Goal: Transaction & Acquisition: Purchase product/service

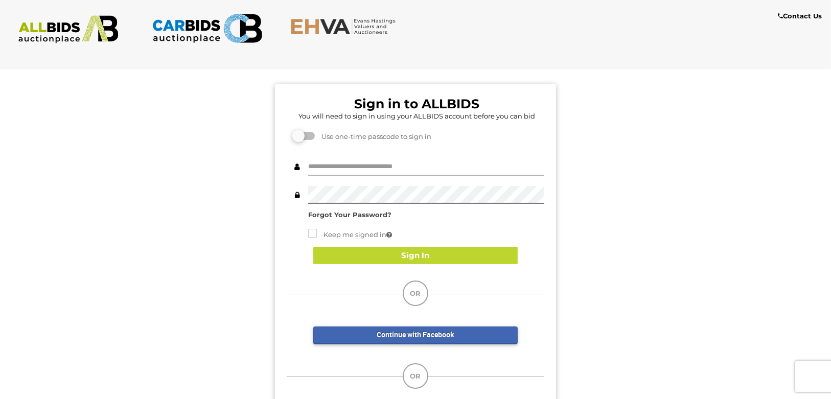
click at [381, 167] on input "text" at bounding box center [426, 167] width 236 height 18
type input "**********"
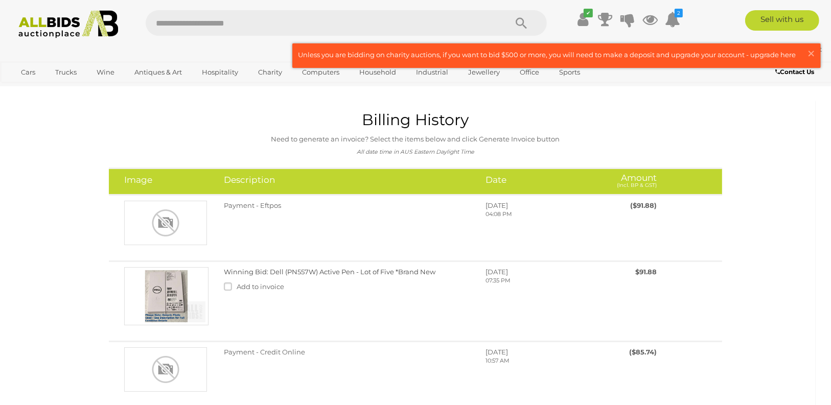
scroll to position [1, 0]
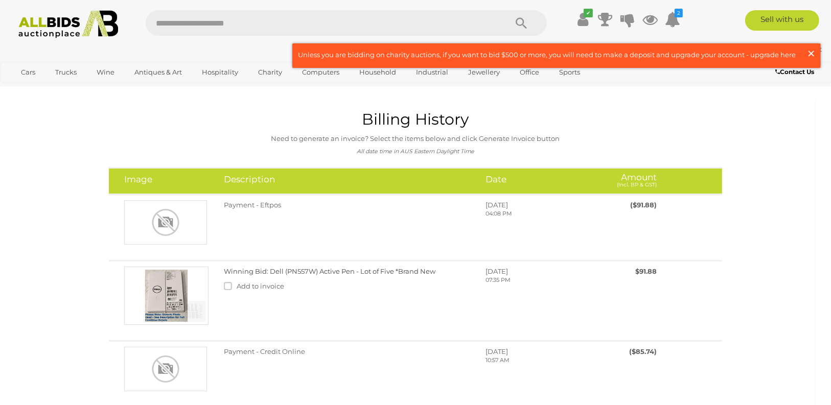
click at [811, 53] on span "×" at bounding box center [810, 53] width 9 height 20
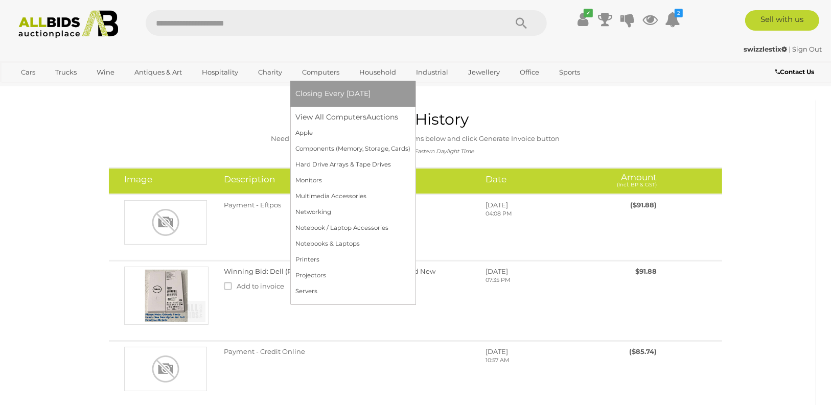
click at [317, 75] on link "Computers" at bounding box center [320, 72] width 51 height 17
click at [318, 114] on link "View All Computers Auctions" at bounding box center [352, 117] width 115 height 16
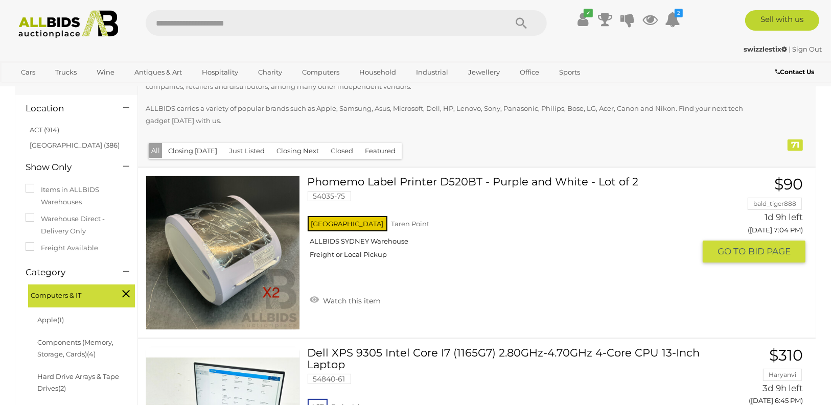
scroll to position [90, 0]
click at [40, 129] on link "ACT (914)" at bounding box center [45, 130] width 30 height 8
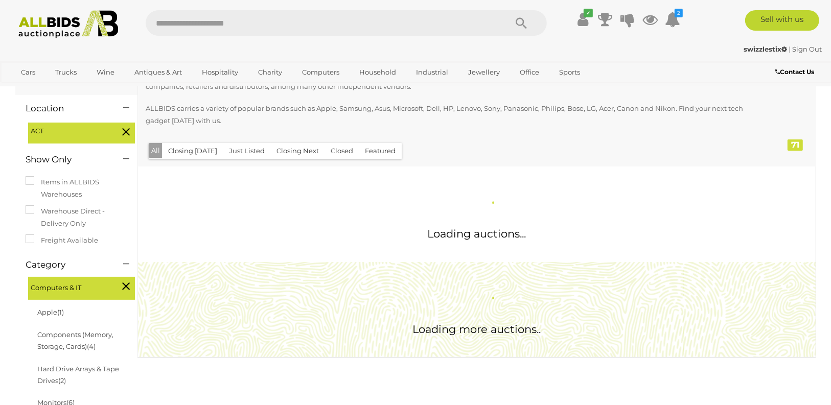
scroll to position [0, 0]
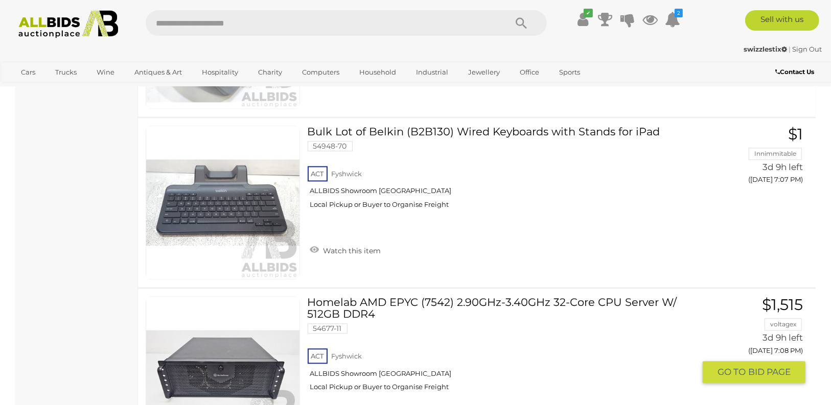
scroll to position [1993, 0]
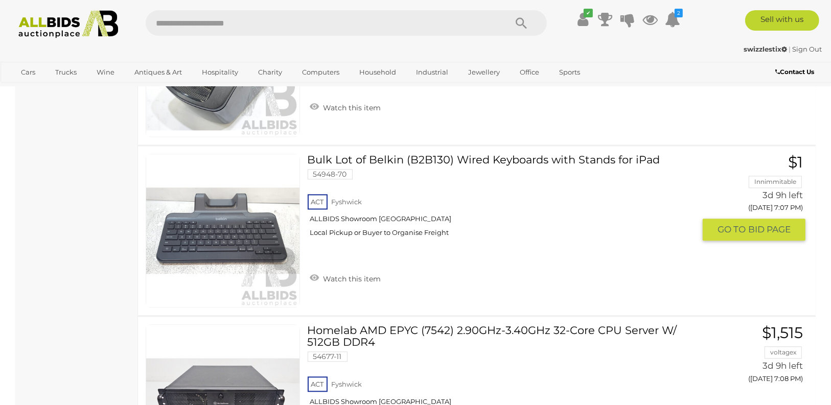
click at [431, 154] on link "Bulk Lot of Belkin (B2B130) Wired Keyboards with Stands for iPad 54948-70 ACT F…" at bounding box center [505, 199] width 380 height 91
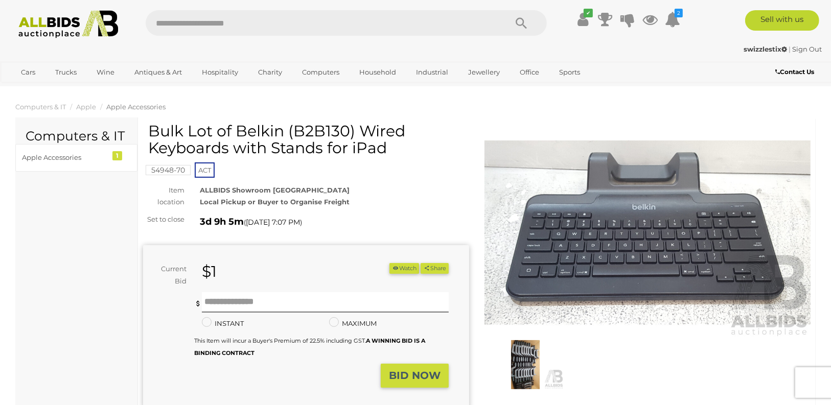
click at [655, 253] on img at bounding box center [647, 233] width 326 height 210
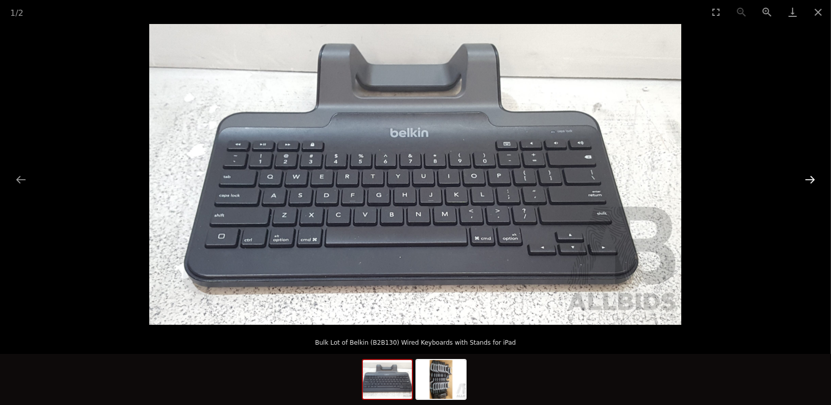
click at [811, 178] on button "Next slide" at bounding box center [809, 180] width 21 height 20
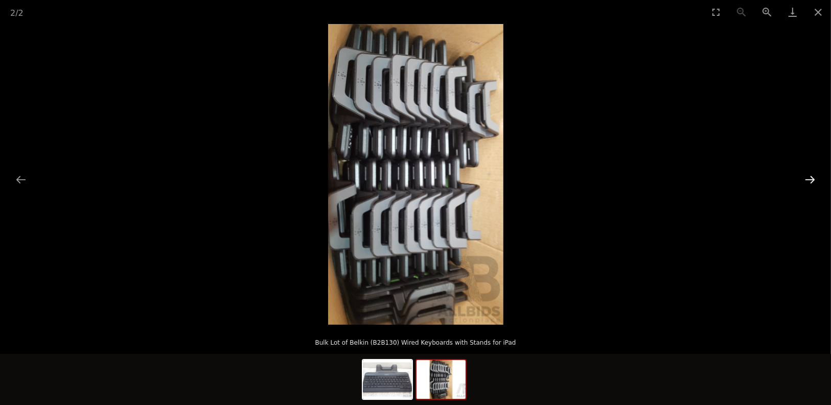
click at [811, 178] on button "Next slide" at bounding box center [809, 180] width 21 height 20
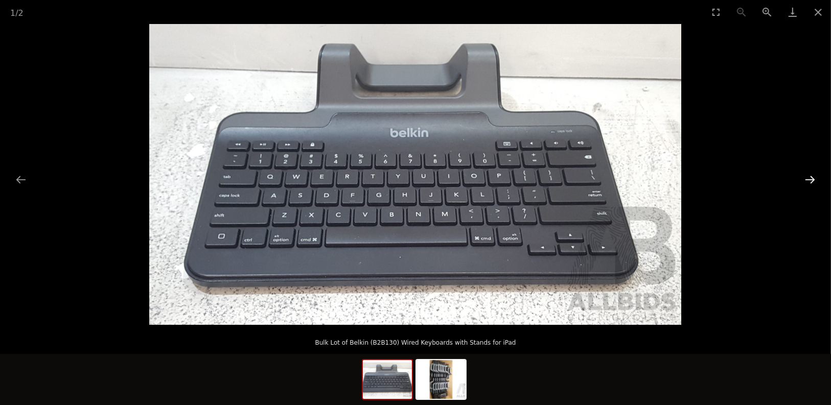
click at [811, 178] on button "Next slide" at bounding box center [809, 180] width 21 height 20
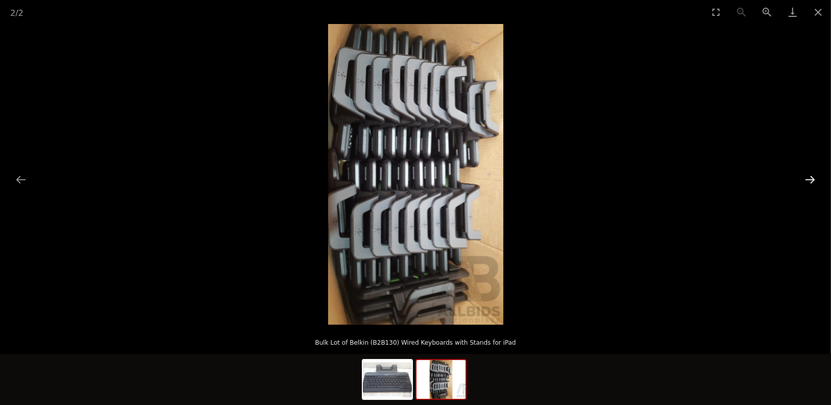
click at [811, 178] on button "Next slide" at bounding box center [809, 180] width 21 height 20
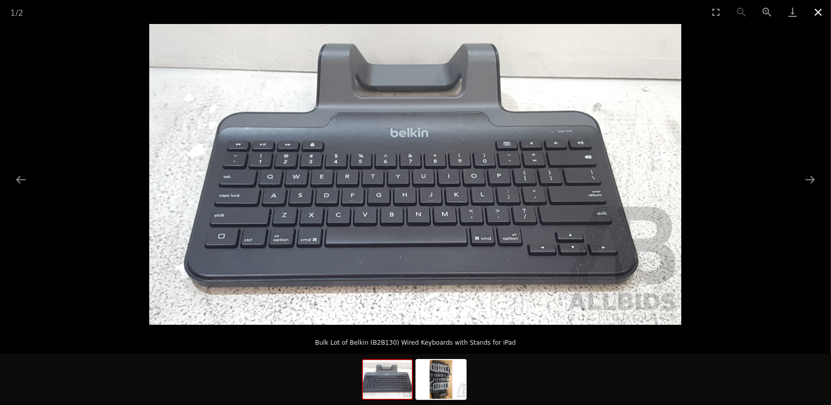
click at [820, 8] on button "Close gallery" at bounding box center [818, 12] width 26 height 24
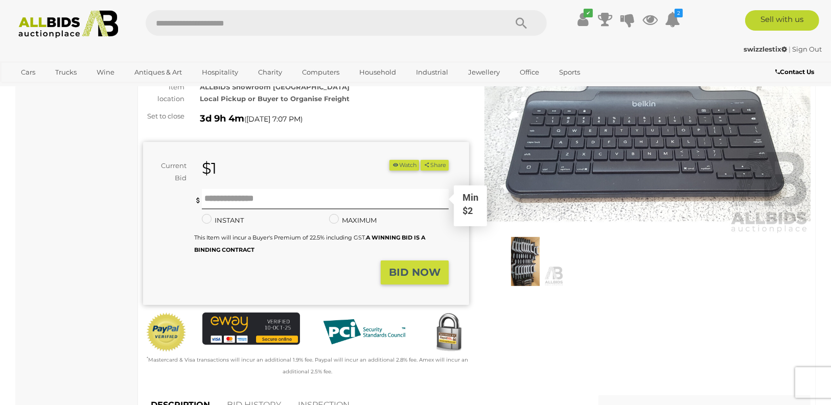
scroll to position [103, 0]
click at [219, 202] on input "text" at bounding box center [325, 200] width 247 height 20
type input "**"
click at [414, 274] on strong "BID NOW" at bounding box center [415, 273] width 52 height 12
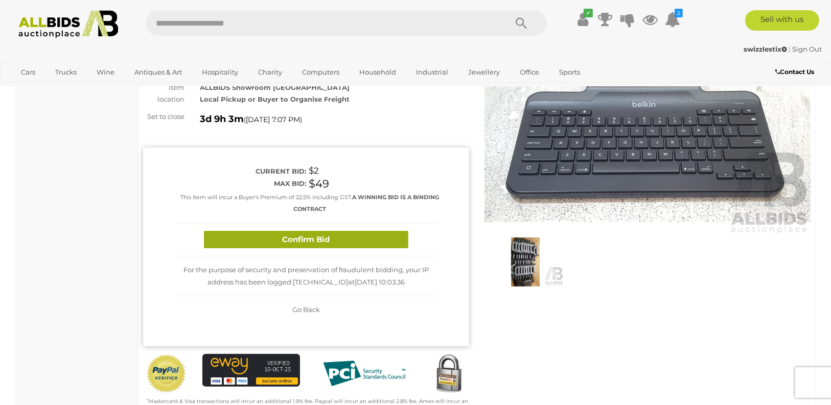
click at [310, 239] on button "Confirm Bid" at bounding box center [306, 240] width 204 height 18
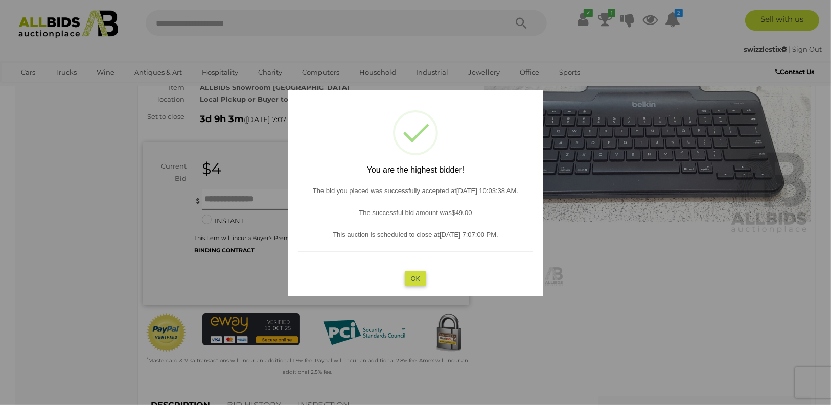
click at [418, 279] on button "OK" at bounding box center [416, 278] width 22 height 15
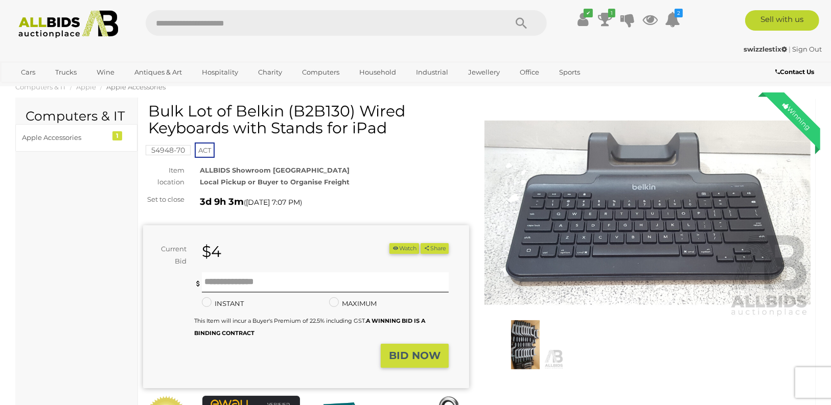
scroll to position [0, 0]
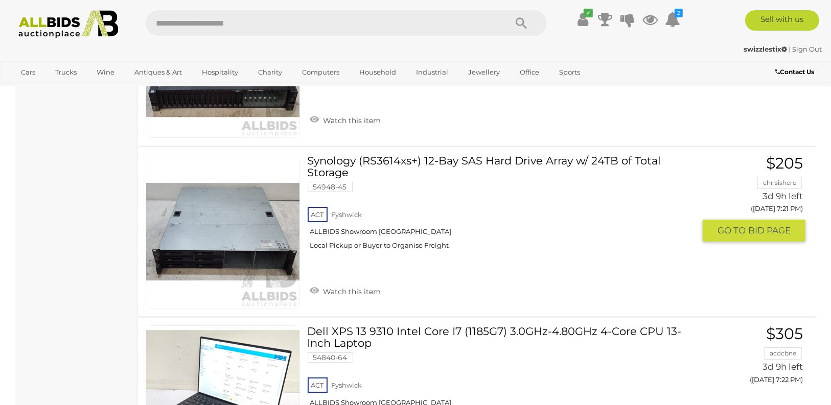
scroll to position [3018, 0]
click at [435, 155] on link "Synology (RS3614xs+) 12-Bay SAS Hard Drive Array w/ 24TB of Total Storage 54948…" at bounding box center [505, 206] width 380 height 103
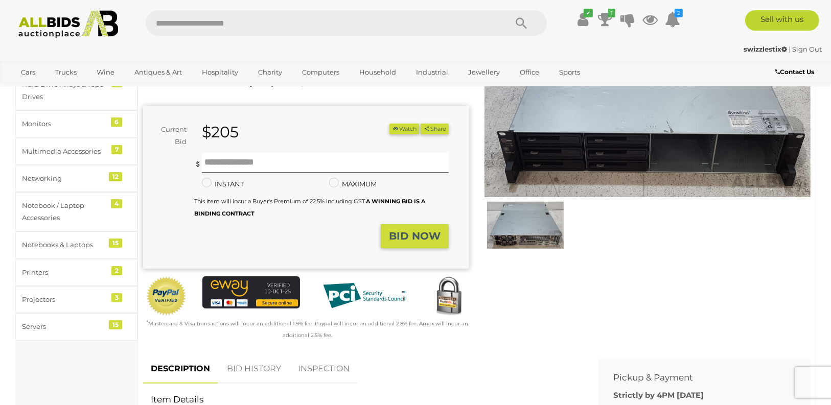
scroll to position [140, 0]
click at [399, 129] on button "Watch" at bounding box center [404, 129] width 30 height 11
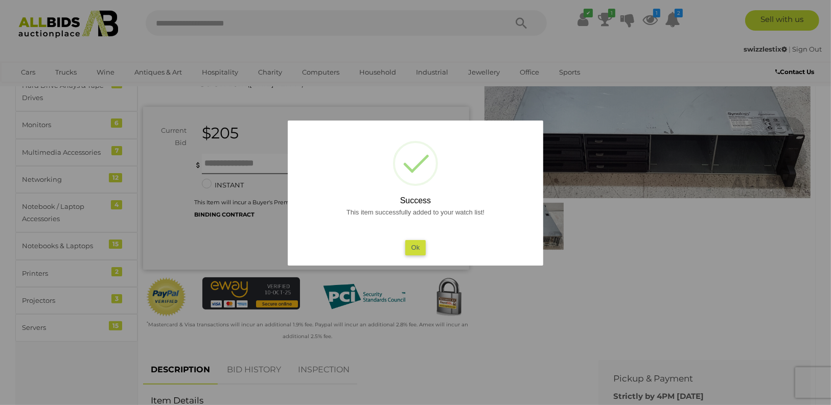
click at [413, 246] on button "Ok" at bounding box center [415, 247] width 21 height 15
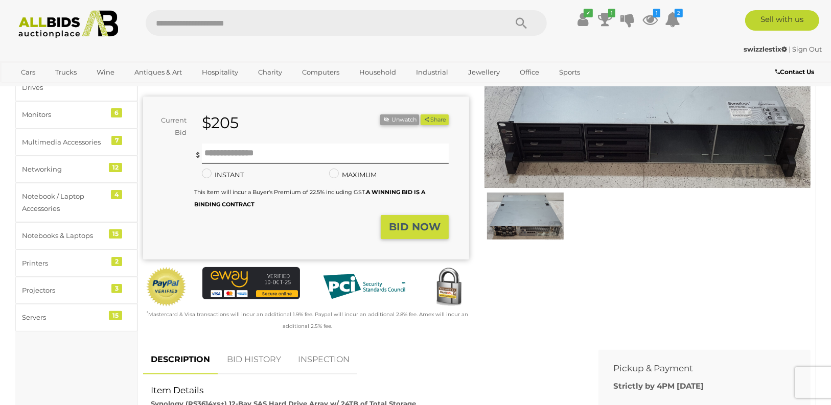
scroll to position [149, 0]
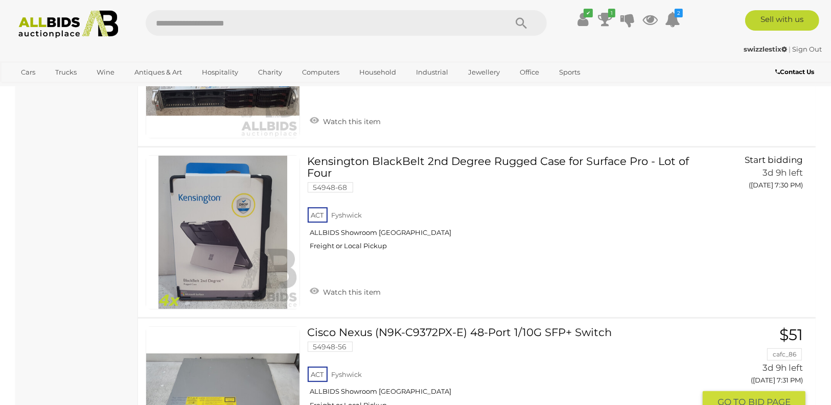
scroll to position [3871, 0]
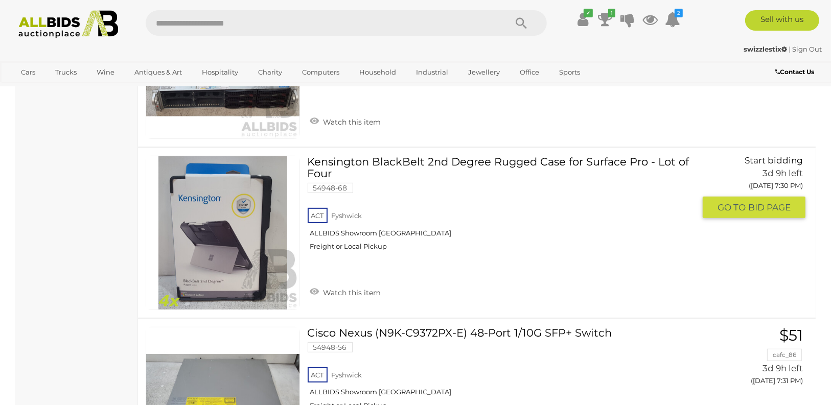
click at [300, 156] on link at bounding box center [223, 233] width 154 height 154
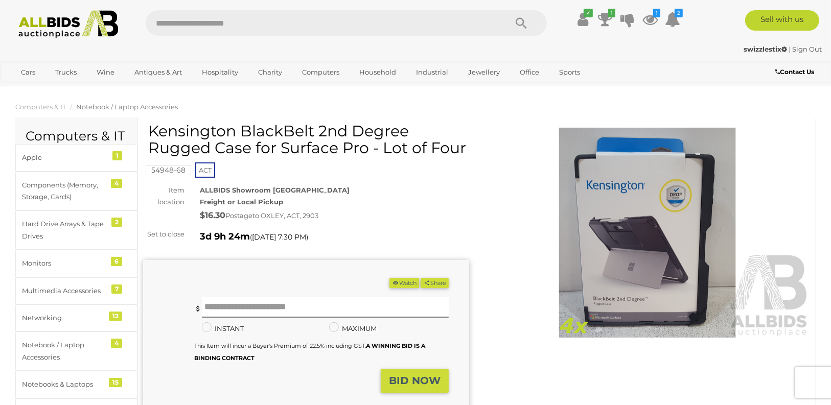
drag, startPoint x: 149, startPoint y: 130, endPoint x: 364, endPoint y: 149, distance: 216.0
click at [364, 149] on h1 "Kensington BlackBelt 2nd Degree Rugged Case for Surface Pro - Lot of Four" at bounding box center [307, 140] width 318 height 34
drag, startPoint x: 149, startPoint y: 132, endPoint x: 368, endPoint y: 150, distance: 220.0
click at [368, 150] on h1 "Kensington BlackBelt 2nd Degree Rugged Case for Surface Pro - Lot of Four" at bounding box center [307, 140] width 318 height 34
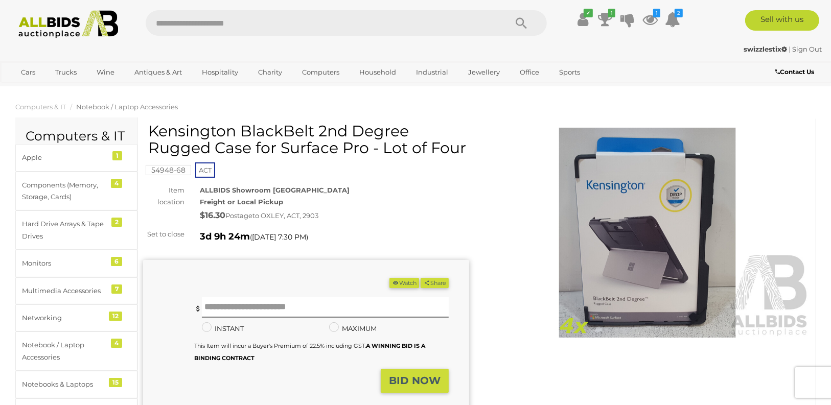
click at [368, 150] on h1 "Kensington BlackBelt 2nd Degree Rugged Case for Surface Pro - Lot of Four" at bounding box center [307, 140] width 318 height 34
drag, startPoint x: 368, startPoint y: 149, endPoint x: 151, endPoint y: 137, distance: 217.0
click at [151, 137] on h1 "Kensington BlackBelt 2nd Degree Rugged Case for Surface Pro - Lot of Four" at bounding box center [307, 140] width 318 height 34
copy h1 "Kensington BlackBelt 2nd Degree Rugged Case for Surface Pro"
click at [377, 168] on div "54948-68 ACT" at bounding box center [306, 151] width 326 height 57
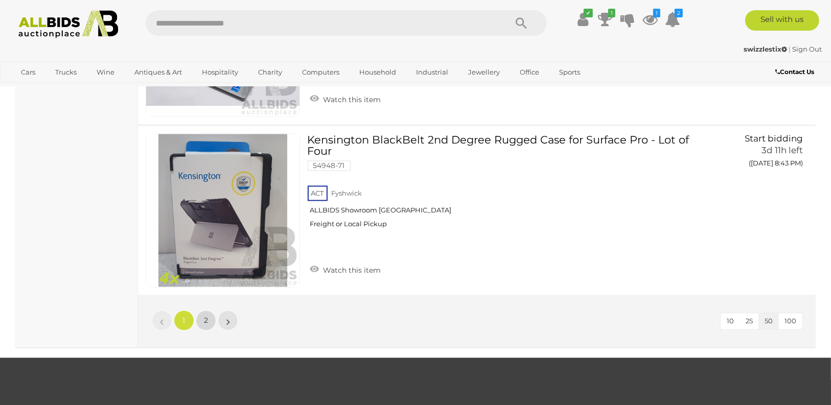
scroll to position [8510, 0]
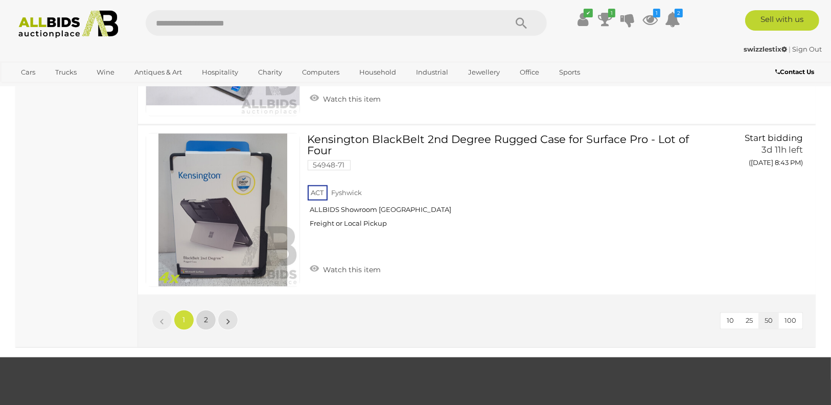
click at [206, 316] on span "2" at bounding box center [206, 320] width 4 height 9
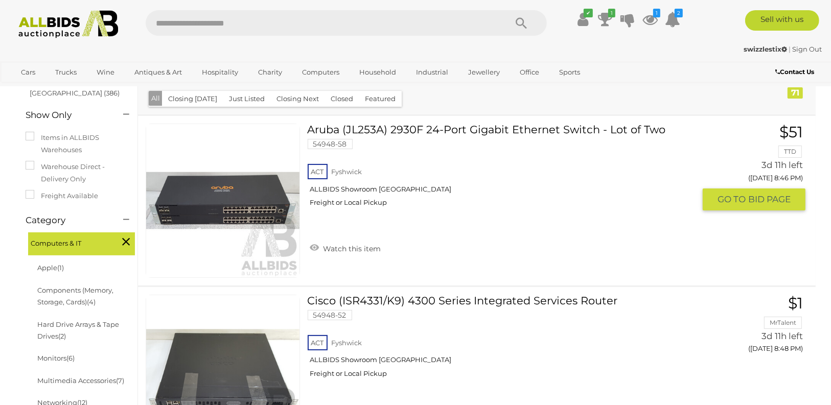
click at [456, 124] on link "Aruba (JL253A) 2930F 24-Port Gigabit Ethernet Switch - Lot of Two 54948-58 ACT …" at bounding box center [505, 169] width 380 height 91
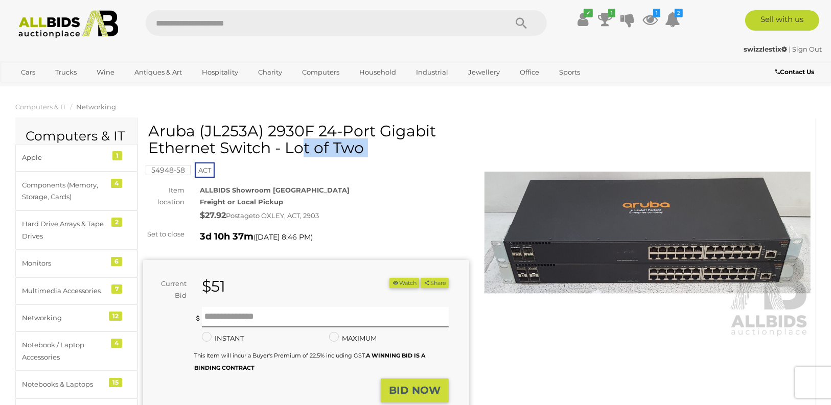
drag, startPoint x: 148, startPoint y: 130, endPoint x: 212, endPoint y: 132, distance: 63.9
click at [212, 132] on div "Aruba (JL253A) 2930F 24-Port Gigabit Ethernet Switch - Lot of Two 54948-58 ACT …" at bounding box center [306, 309] width 326 height 373
click at [212, 132] on h1 "Aruba (JL253A) 2930F 24-Port Gigabit Ethernet Switch - Lot of Two" at bounding box center [307, 140] width 318 height 34
drag, startPoint x: 203, startPoint y: 131, endPoint x: 164, endPoint y: 129, distance: 39.4
click at [193, 132] on h1 "Aruba (JL253A) 2930F 24-Port Gigabit Ethernet Switch - Lot of Two" at bounding box center [307, 140] width 318 height 34
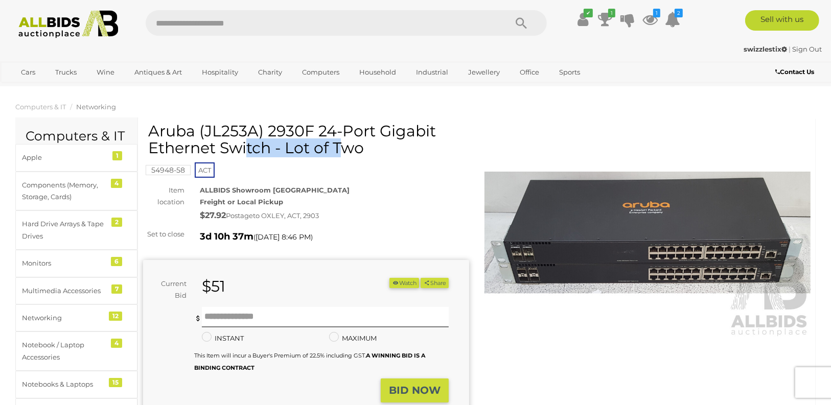
drag, startPoint x: 148, startPoint y: 133, endPoint x: 261, endPoint y: 136, distance: 113.0
click at [261, 136] on h1 "Aruba (JL253A) 2930F 24-Port Gigabit Ethernet Switch - Lot of Two" at bounding box center [307, 140] width 318 height 34
drag, startPoint x: 148, startPoint y: 131, endPoint x: 313, endPoint y: 133, distance: 164.6
click at [313, 133] on h1 "Aruba (JL253A) 2930F 24-Port Gigabit Ethernet Switch - Lot of Two" at bounding box center [307, 140] width 318 height 34
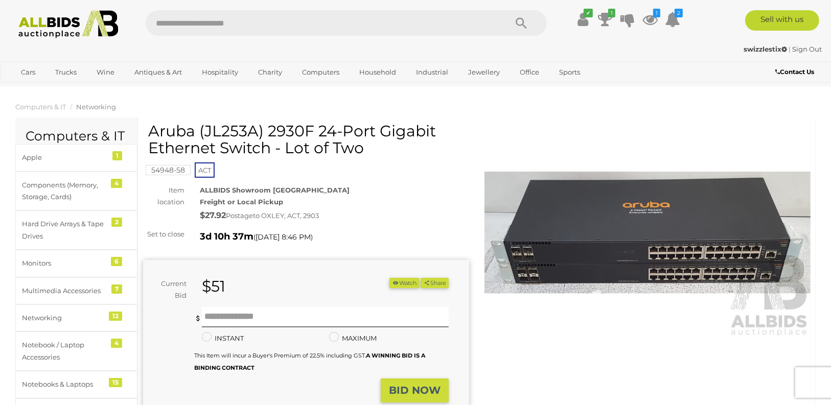
click at [313, 133] on h1 "Aruba (JL253A) 2930F 24-Port Gigabit Ethernet Switch - Lot of Two" at bounding box center [307, 140] width 318 height 34
drag, startPoint x: 311, startPoint y: 130, endPoint x: 152, endPoint y: 130, distance: 158.4
click at [152, 130] on h1 "Aruba (JL253A) 2930F 24-Port Gigabit Ethernet Switch - Lot of Two" at bounding box center [307, 140] width 318 height 34
copy h1 "Aruba (JL253A) 2930F"
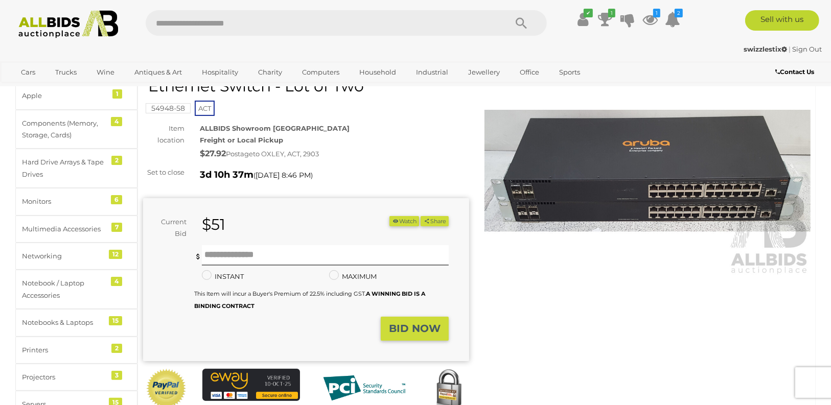
scroll to position [65, 0]
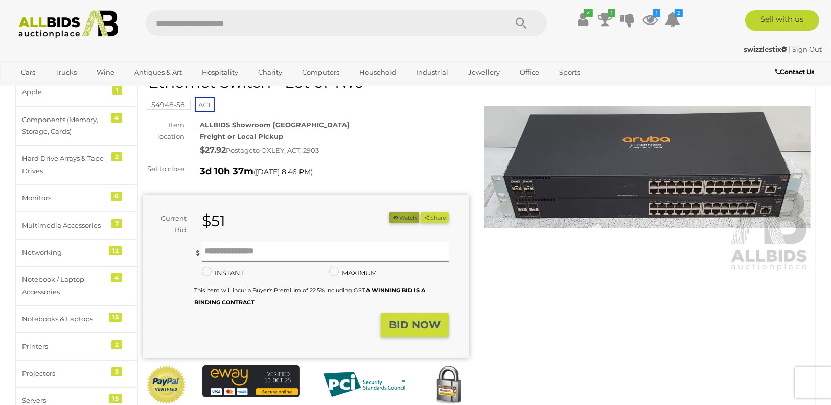
click at [397, 216] on button "Watch" at bounding box center [404, 218] width 30 height 11
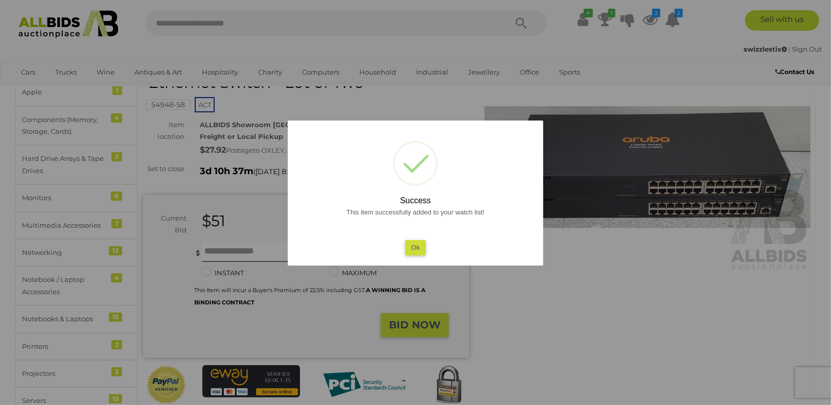
click at [415, 246] on button "Ok" at bounding box center [415, 247] width 21 height 15
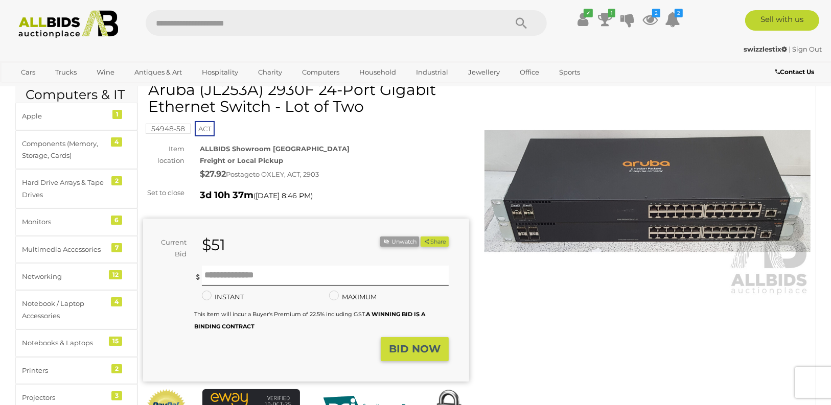
scroll to position [0, 0]
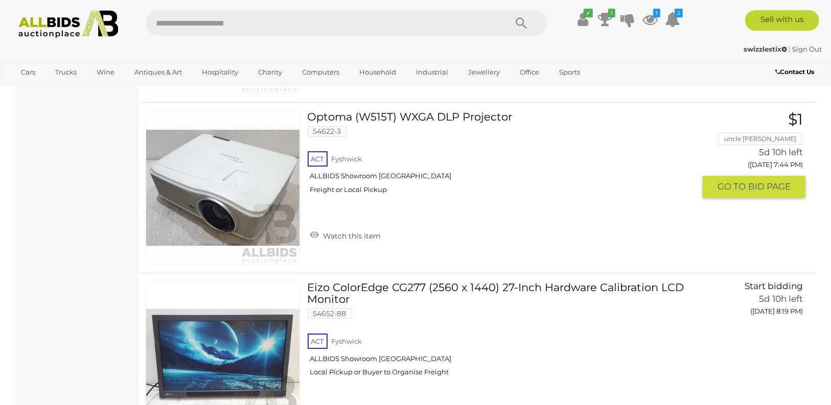
scroll to position [2721, 0]
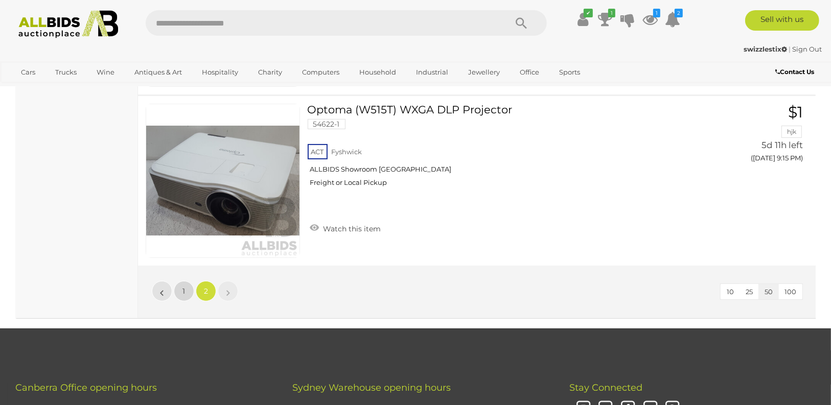
click at [183, 287] on span "1" at bounding box center [184, 291] width 3 height 9
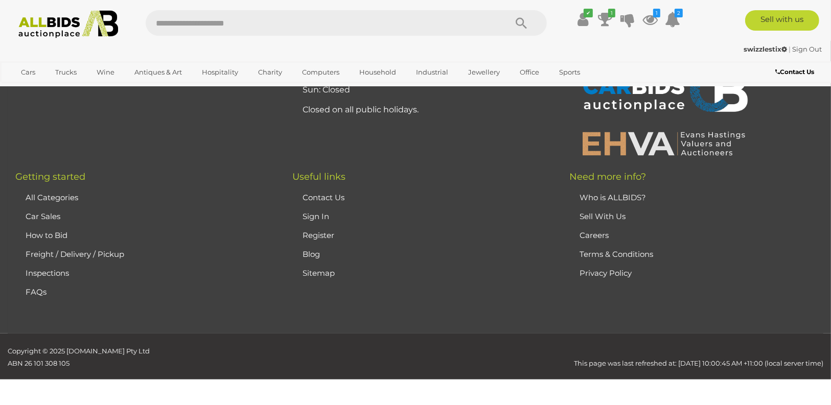
scroll to position [143, 0]
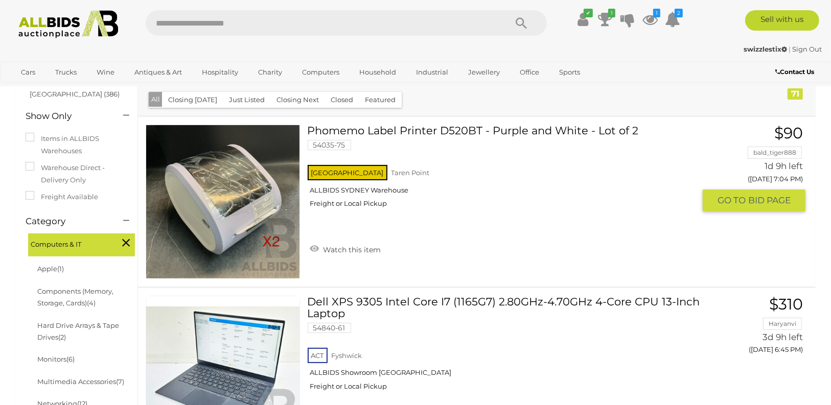
scroll to position [142, 0]
click at [406, 125] on link "Phomemo Label Printer D520BT - Purple and White - Lot of 2 54035-75 [GEOGRAPHIC…" at bounding box center [505, 170] width 380 height 91
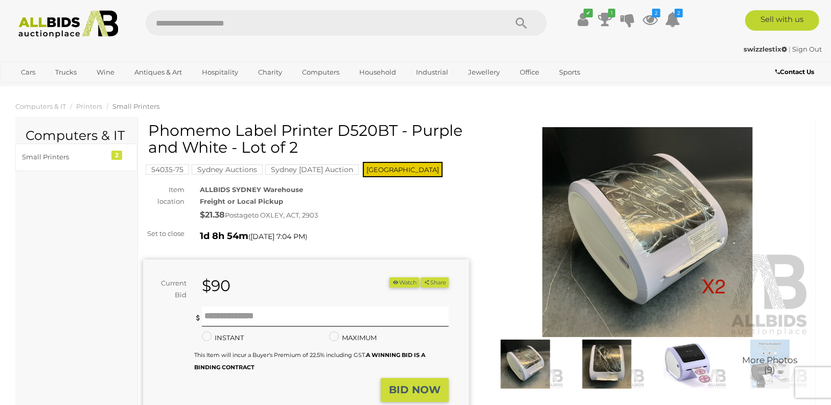
scroll to position [1, 0]
click at [153, 132] on h1 "Phomemo Label Printer D520BT - Purple and White - Lot of 2" at bounding box center [307, 139] width 318 height 34
click at [178, 131] on h1 "Phomemo Label Printer D520BT - Purple and White - Lot of 2" at bounding box center [307, 139] width 318 height 34
click at [219, 131] on h1 "Phomemo Label Printer D520BT - Purple and White - Lot of 2" at bounding box center [307, 139] width 318 height 34
drag, startPoint x: 396, startPoint y: 130, endPoint x: 155, endPoint y: 130, distance: 240.2
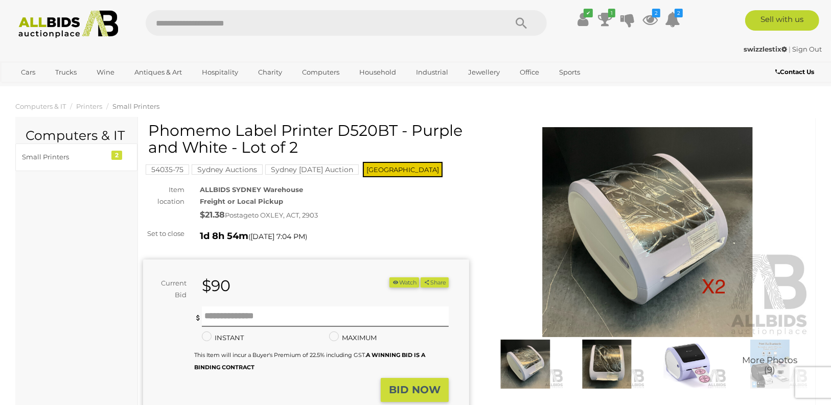
click at [155, 130] on h1 "Phomemo Label Printer D520BT - Purple and White - Lot of 2" at bounding box center [307, 139] width 318 height 34
click at [152, 125] on h1 "Phomemo Label Printer D520BT - Purple and White - Lot of 2" at bounding box center [307, 139] width 318 height 34
click at [147, 126] on div "54035-75 Sydney Auctions Sydney Sunday Auction NSW" at bounding box center [306, 150] width 326 height 57
click at [396, 130] on h1 "Phomemo Label Printer D520BT - Purple and White - Lot of 2" at bounding box center [307, 139] width 318 height 34
drag, startPoint x: 253, startPoint y: 126, endPoint x: 243, endPoint y: 126, distance: 10.2
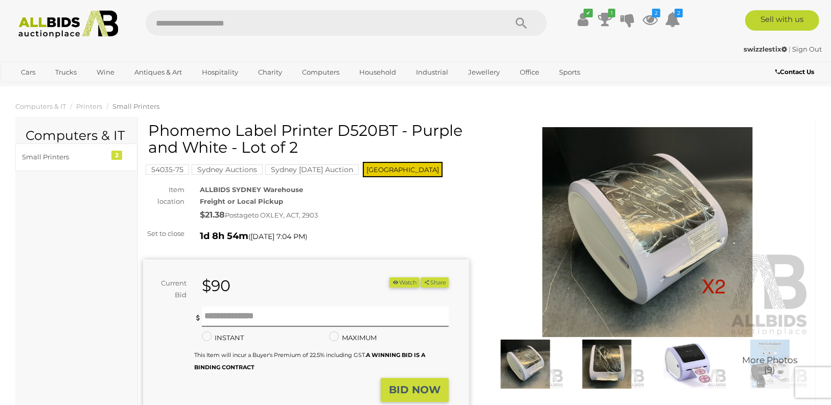
click at [244, 126] on h1 "Phomemo Label Printer D520BT - Purple and White - Lot of 2" at bounding box center [307, 139] width 318 height 34
click at [243, 126] on h1 "Phomemo Label Printer D520BT - Purple and White - Lot of 2" at bounding box center [307, 139] width 318 height 34
click at [360, 128] on h1 "Phomemo Label Printer D520BT - Purple and White - Lot of 2" at bounding box center [307, 139] width 318 height 34
click at [395, 129] on h1 "Phomemo Label Printer D520BT - Purple and White - Lot of 2" at bounding box center [307, 139] width 318 height 34
click at [359, 128] on h1 "Phomemo Label Printer D520BT - Purple and White - Lot of 2" at bounding box center [307, 139] width 318 height 34
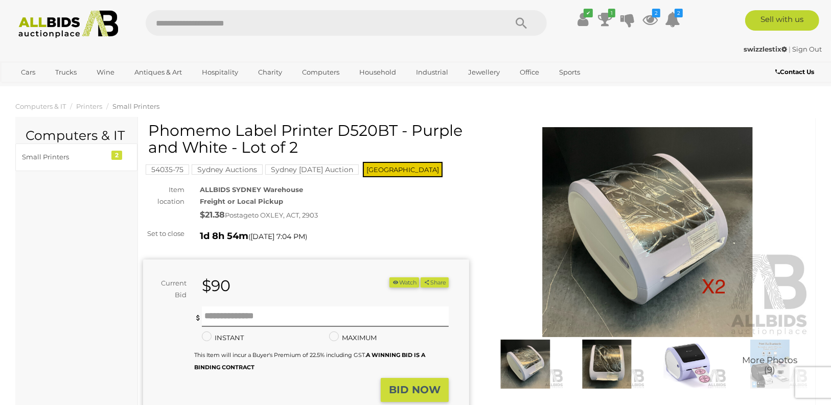
drag, startPoint x: 319, startPoint y: 127, endPoint x: 200, endPoint y: 126, distance: 119.6
click at [200, 126] on h1 "Phomemo Label Printer D520BT - Purple and White - Lot of 2" at bounding box center [307, 139] width 318 height 34
click at [297, 129] on h1 "Phomemo Label Printer D520BT - Purple and White - Lot of 2" at bounding box center [307, 139] width 318 height 34
drag, startPoint x: 398, startPoint y: 129, endPoint x: 153, endPoint y: 127, distance: 244.3
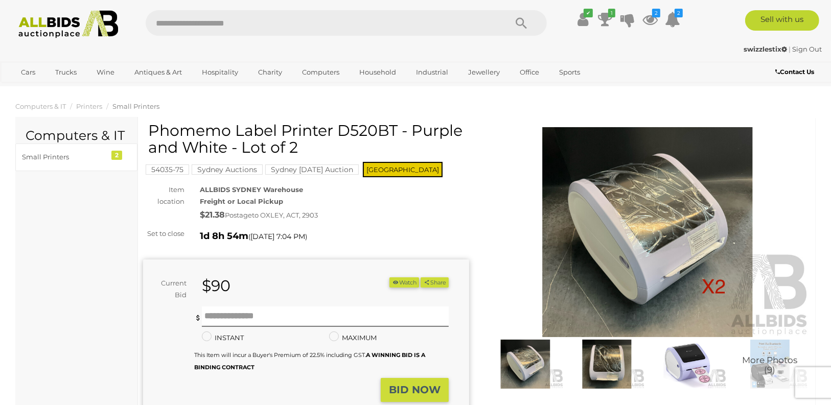
click at [153, 127] on h1 "Phomemo Label Printer D520BT - Purple and White - Lot of 2" at bounding box center [307, 139] width 318 height 34
copy h1 "Phomemo Label Printer D520BT"
click at [430, 171] on div "54035-75 Sydney Auctions Sydney Sunday Auction NSW" at bounding box center [306, 150] width 326 height 57
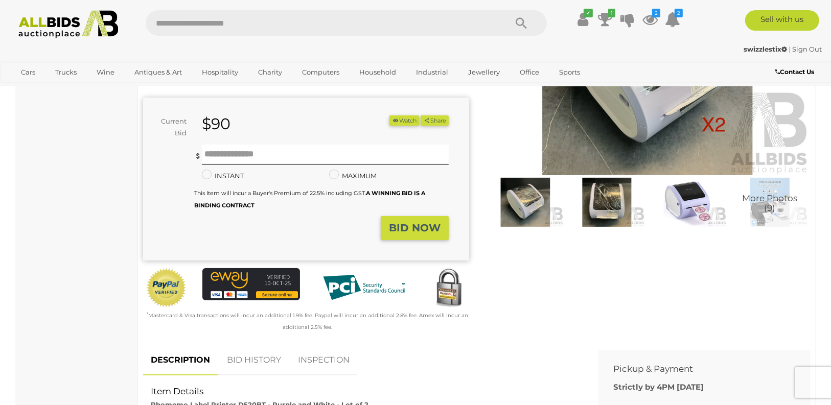
scroll to position [163, 0]
click at [399, 120] on button "Watch" at bounding box center [404, 120] width 30 height 11
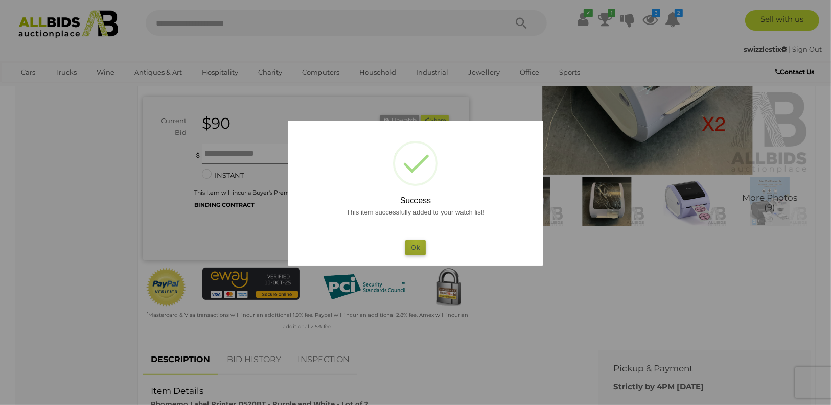
click at [415, 242] on button "Ok" at bounding box center [415, 247] width 21 height 15
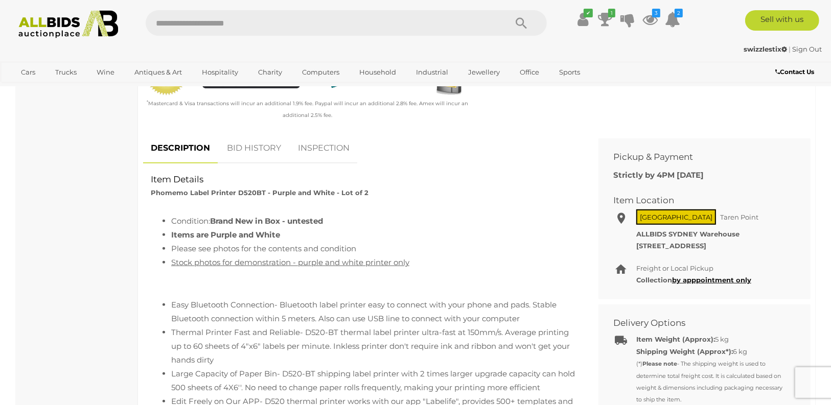
scroll to position [375, 0]
click at [248, 151] on link "BID HISTORY" at bounding box center [254, 148] width 70 height 30
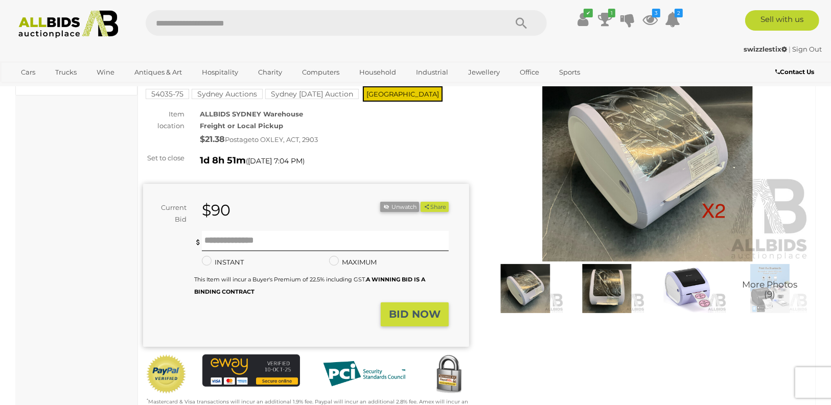
scroll to position [76, 0]
click at [642, 171] on img at bounding box center [647, 157] width 326 height 210
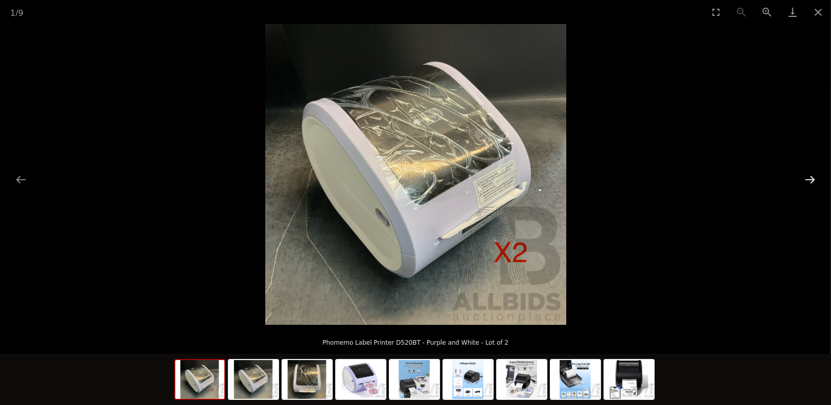
click at [812, 176] on button "Next slide" at bounding box center [809, 180] width 21 height 20
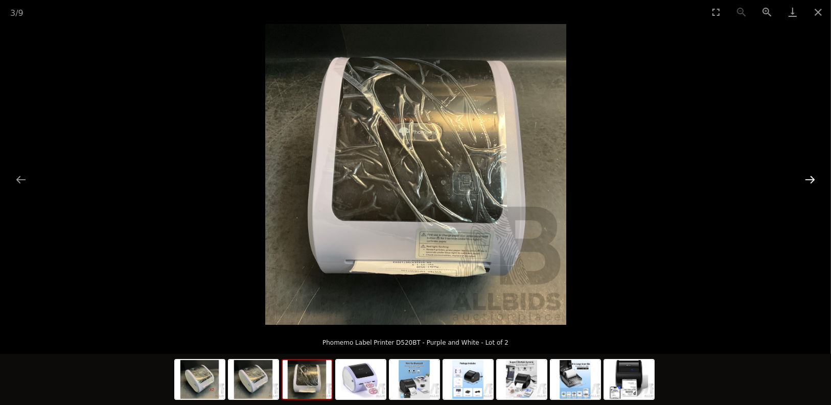
click at [812, 176] on button "Next slide" at bounding box center [809, 180] width 21 height 20
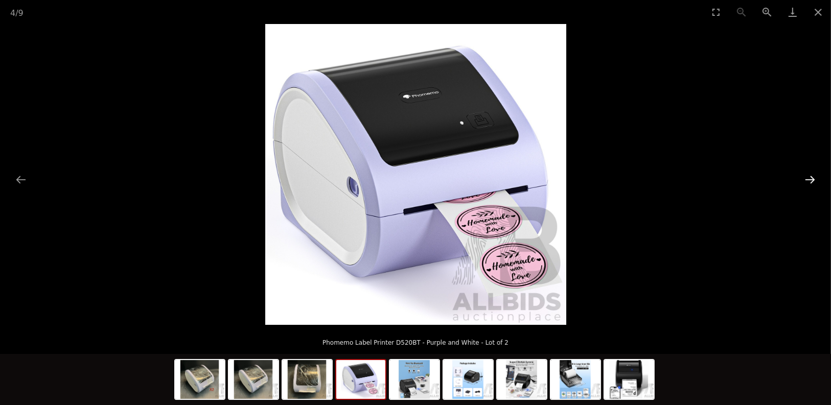
click at [812, 176] on button "Next slide" at bounding box center [809, 180] width 21 height 20
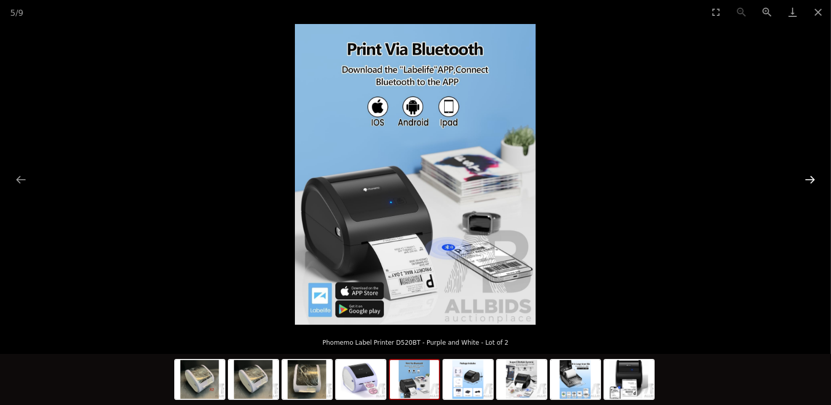
click at [812, 176] on button "Next slide" at bounding box center [809, 180] width 21 height 20
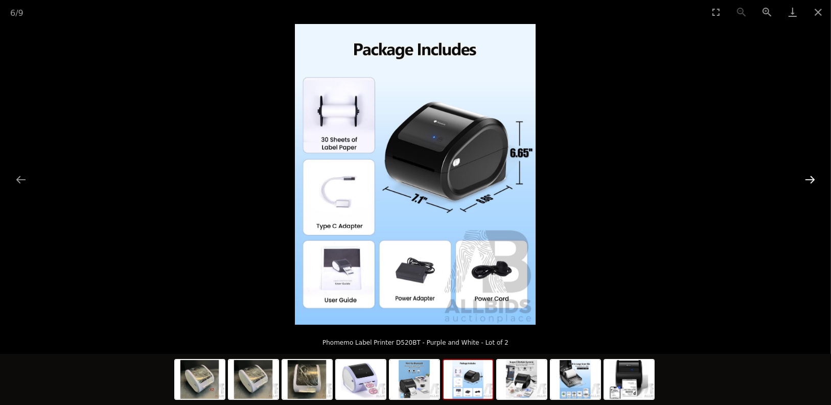
click at [812, 176] on button "Next slide" at bounding box center [809, 180] width 21 height 20
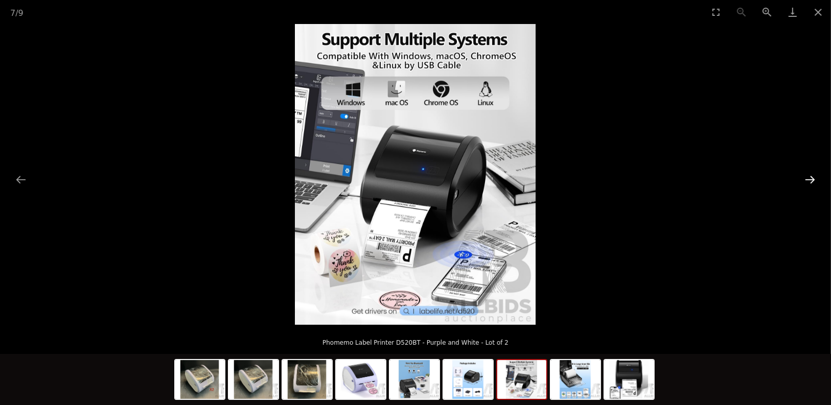
click at [812, 176] on button "Next slide" at bounding box center [809, 180] width 21 height 20
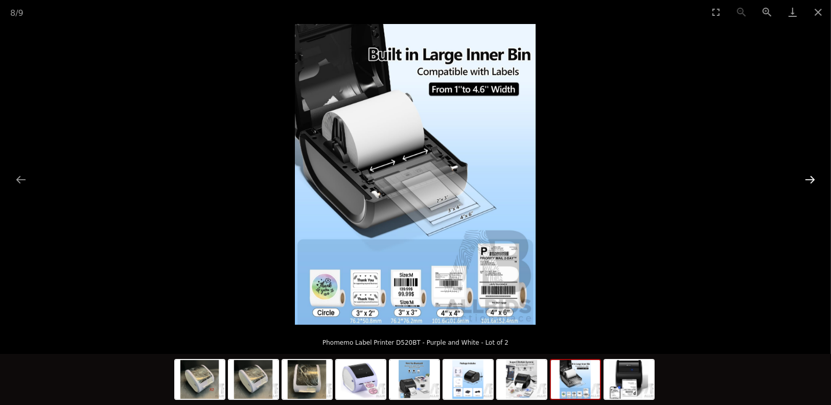
click at [812, 176] on button "Next slide" at bounding box center [809, 180] width 21 height 20
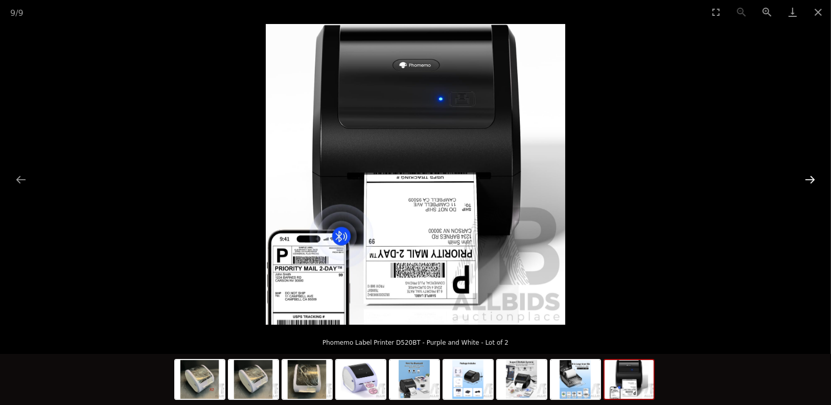
click at [812, 176] on button "Next slide" at bounding box center [809, 180] width 21 height 20
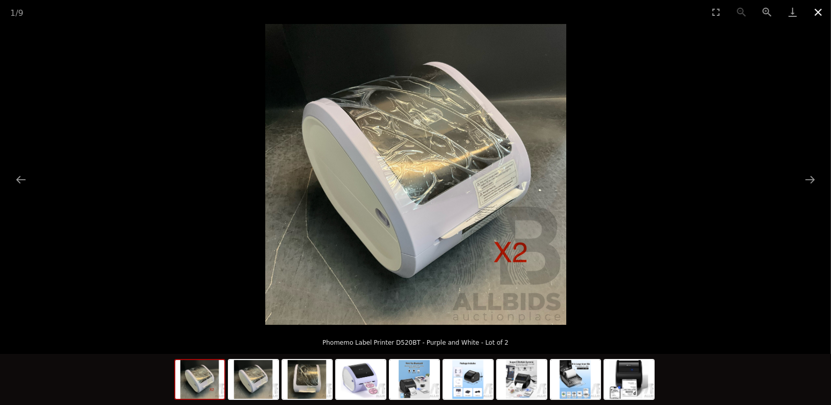
click at [817, 11] on button "Close gallery" at bounding box center [818, 12] width 26 height 24
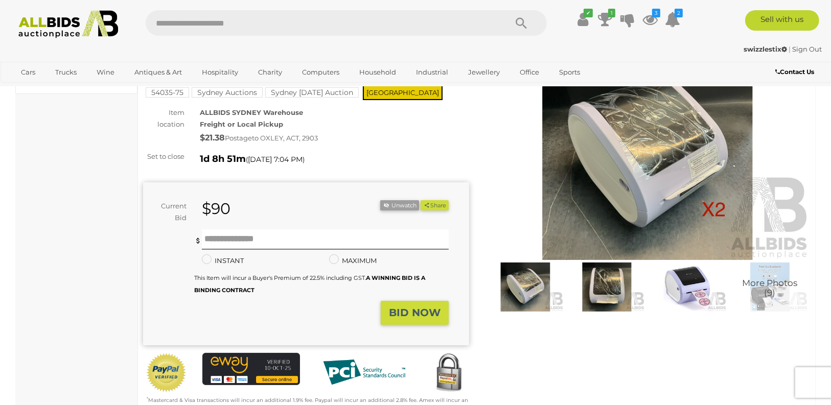
scroll to position [78, 0]
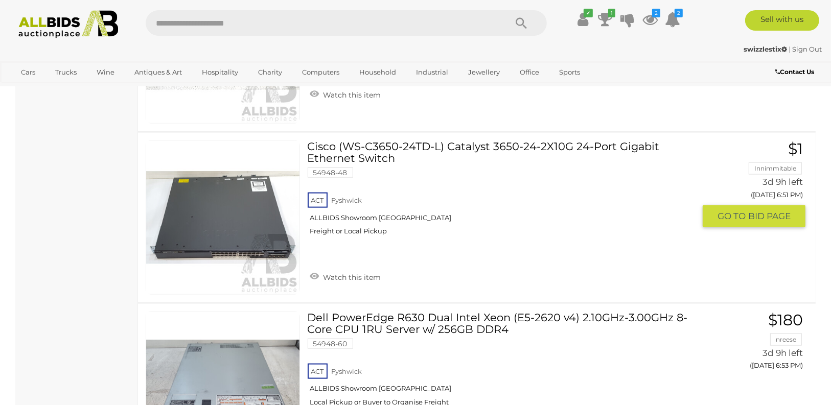
scroll to position [1151, 0]
click at [356, 269] on link "Watch this item" at bounding box center [346, 276] width 76 height 15
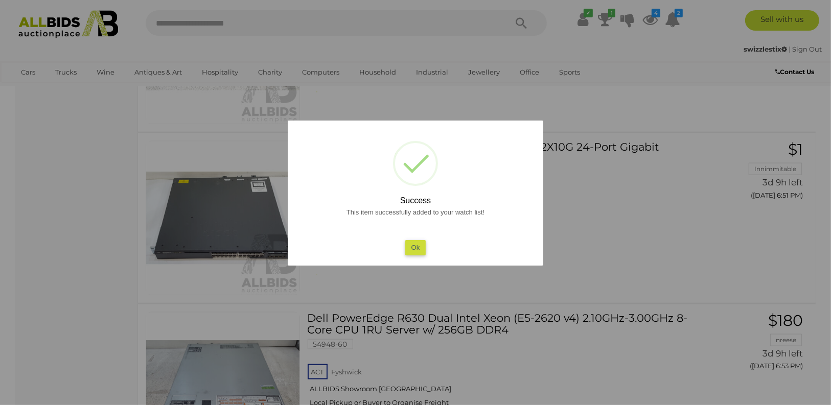
click at [416, 247] on button "Ok" at bounding box center [415, 247] width 21 height 15
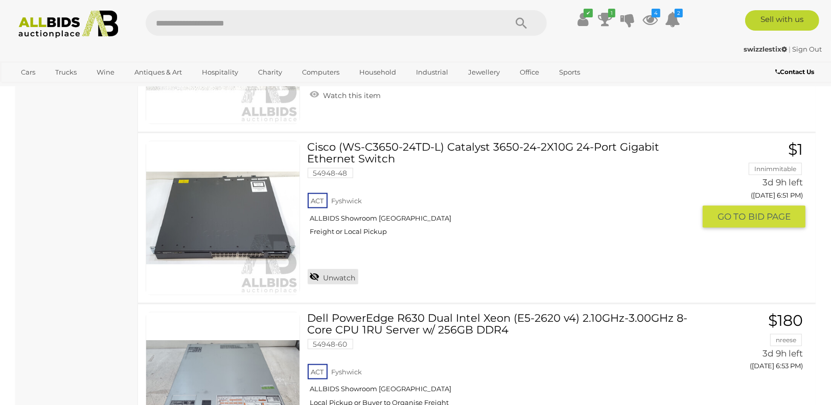
click at [335, 269] on link "Unwatch" at bounding box center [333, 276] width 51 height 15
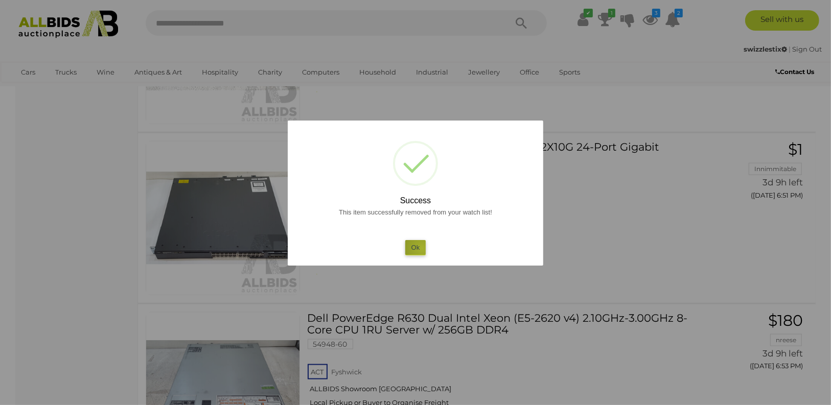
click at [422, 248] on button "Ok" at bounding box center [415, 247] width 21 height 15
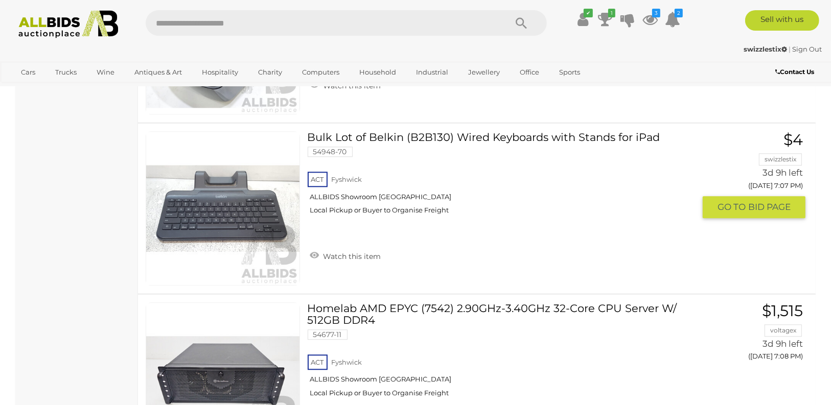
scroll to position [2186, 0]
click at [355, 248] on link "Watch this item" at bounding box center [346, 255] width 76 height 15
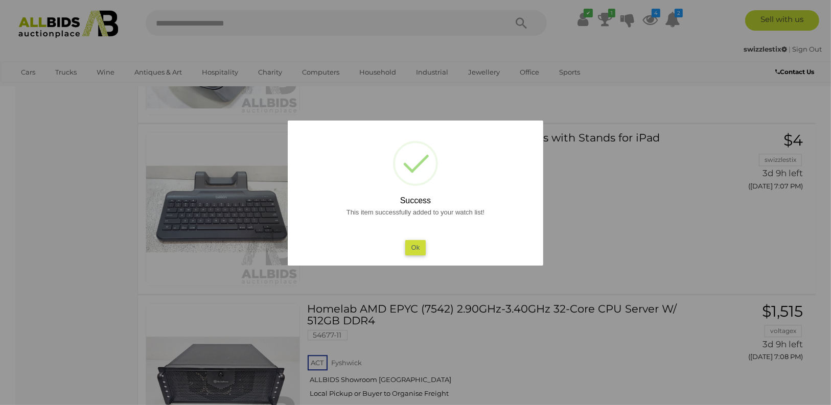
click at [416, 247] on button "Ok" at bounding box center [415, 247] width 21 height 15
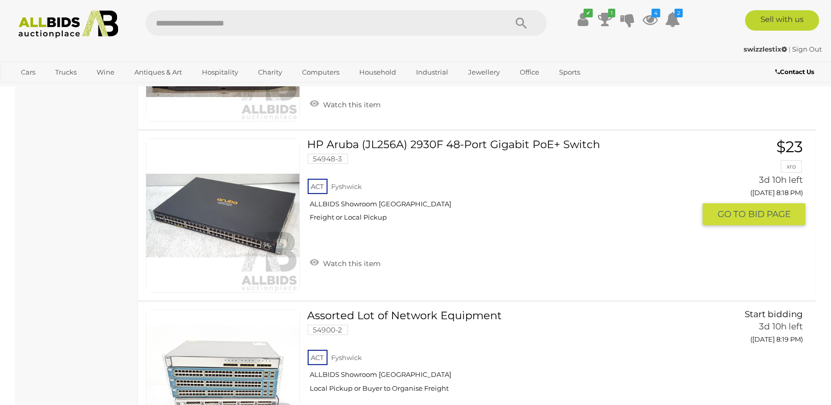
scroll to position [6966, 0]
click at [342, 255] on link "Watch this item" at bounding box center [346, 262] width 76 height 15
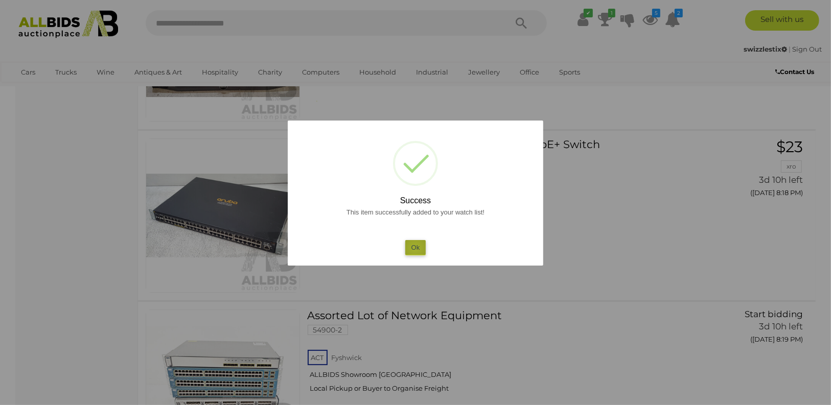
click at [415, 248] on button "Ok" at bounding box center [415, 247] width 21 height 15
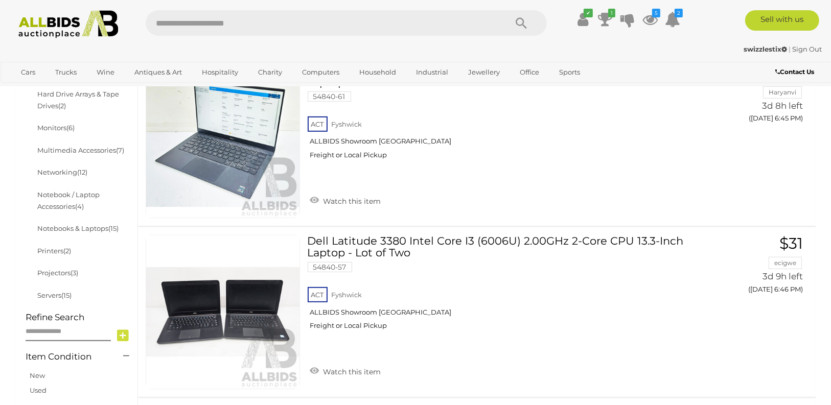
scroll to position [0, 0]
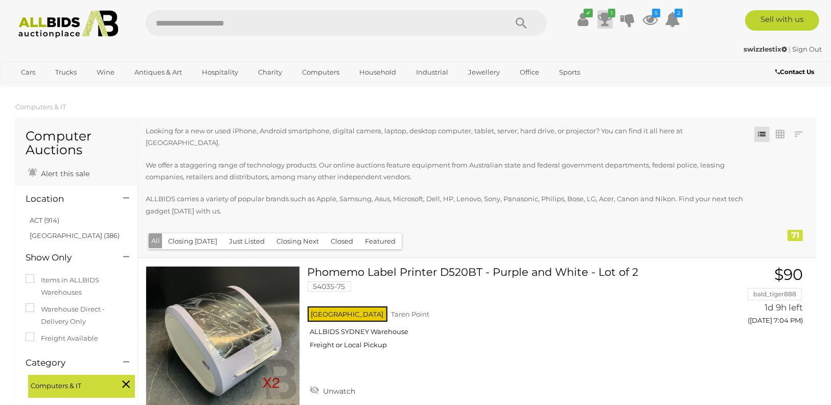
click at [605, 18] on icon at bounding box center [605, 19] width 14 height 18
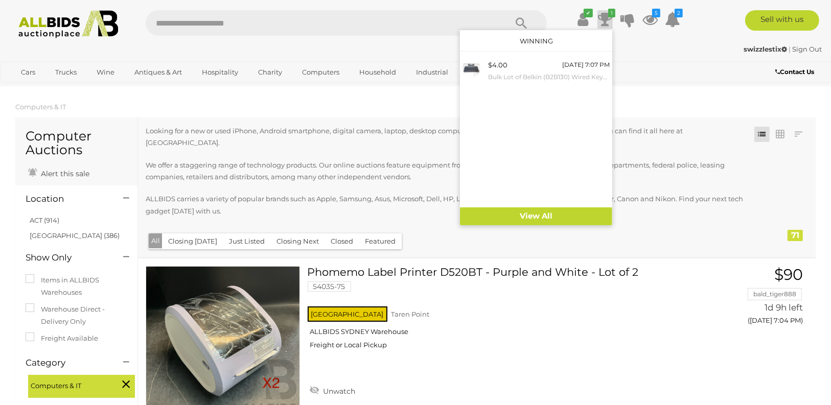
click at [605, 18] on icon at bounding box center [605, 19] width 14 height 18
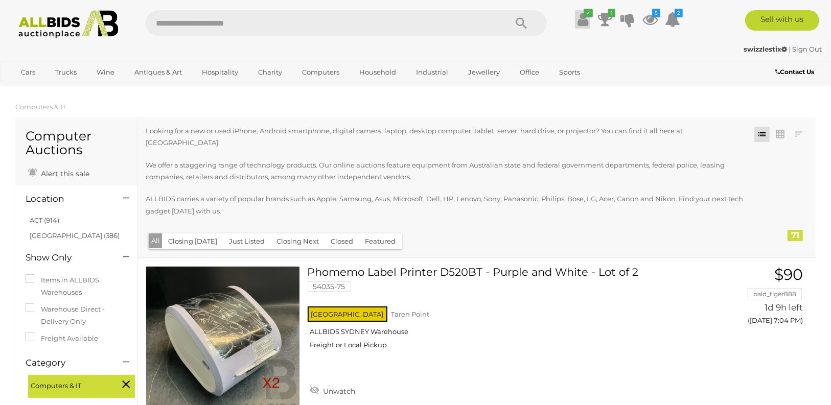
click at [583, 18] on icon at bounding box center [582, 19] width 11 height 18
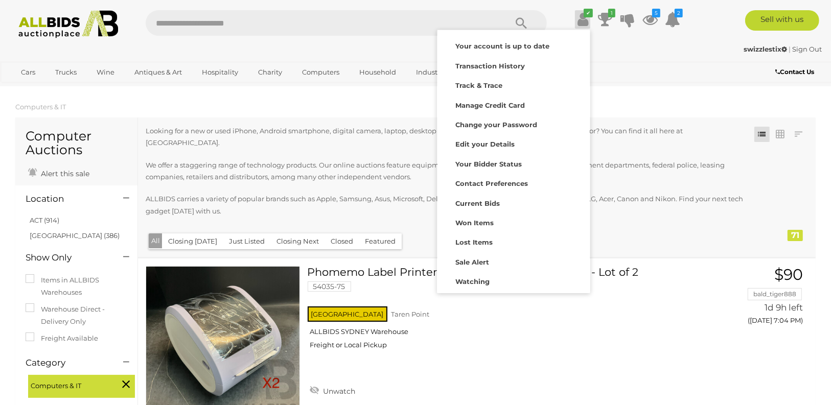
click at [583, 18] on icon at bounding box center [582, 19] width 11 height 18
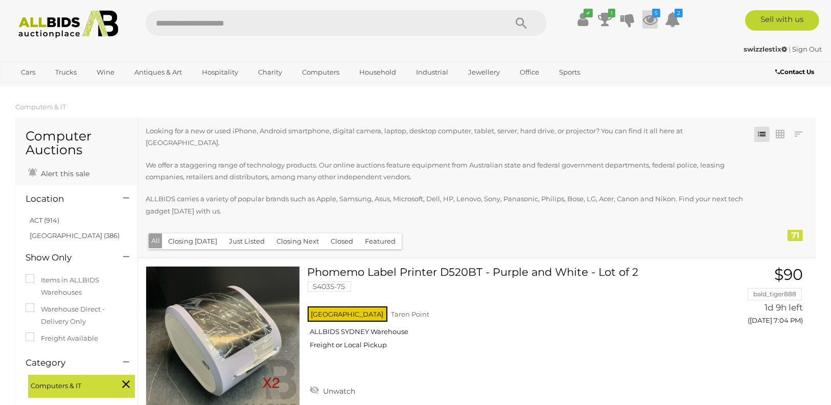
click at [652, 18] on icon at bounding box center [649, 19] width 15 height 18
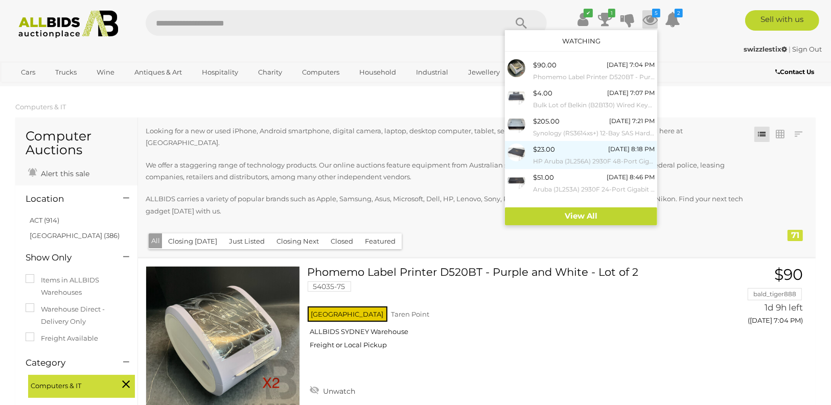
click at [564, 156] on small "HP Aruba (JL256A) 2930F 48-Port Gigabit PoE+ Switch" at bounding box center [594, 161] width 122 height 11
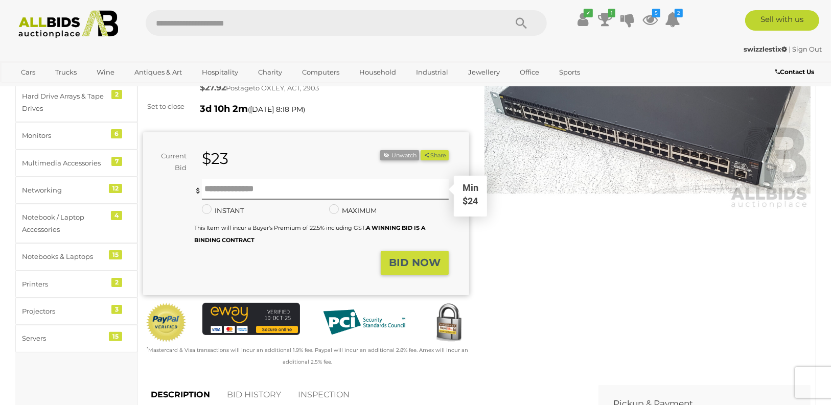
scroll to position [128, 0]
click at [228, 190] on input "text" at bounding box center [325, 189] width 247 height 20
type input "***"
click at [421, 267] on strong "BID NOW" at bounding box center [415, 263] width 52 height 12
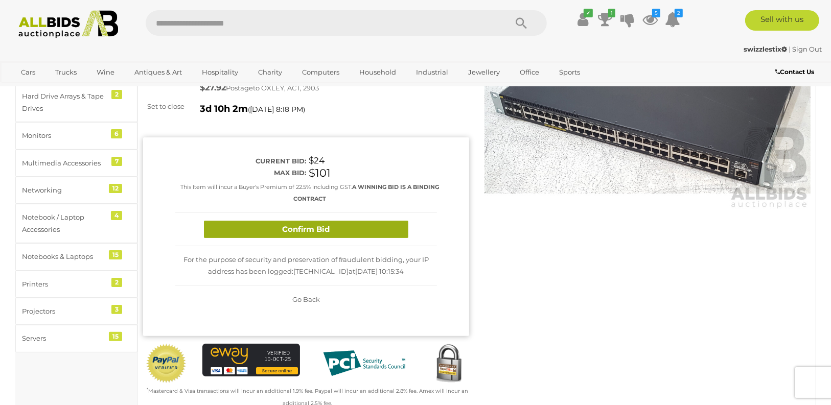
click at [333, 225] on button "Confirm Bid" at bounding box center [306, 230] width 204 height 18
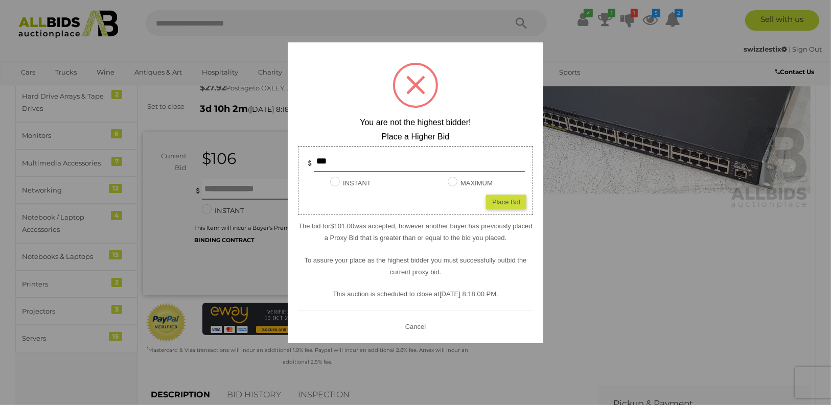
click at [417, 328] on button "Cancel" at bounding box center [415, 326] width 27 height 13
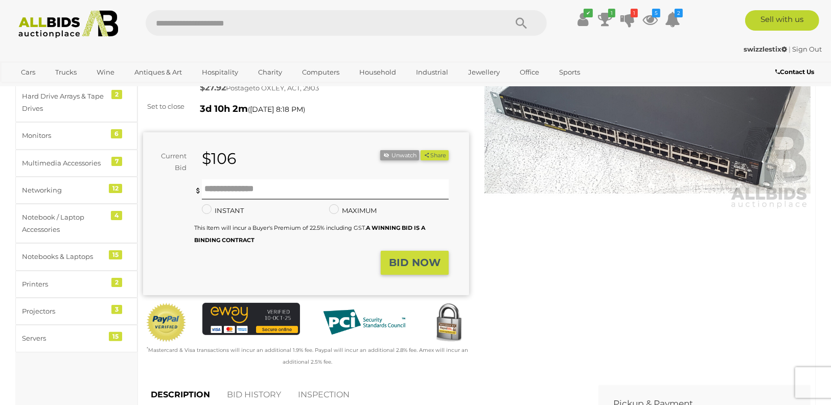
click at [533, 310] on div "Winning Outbid Warranty Charity )" at bounding box center [476, 188] width 683 height 386
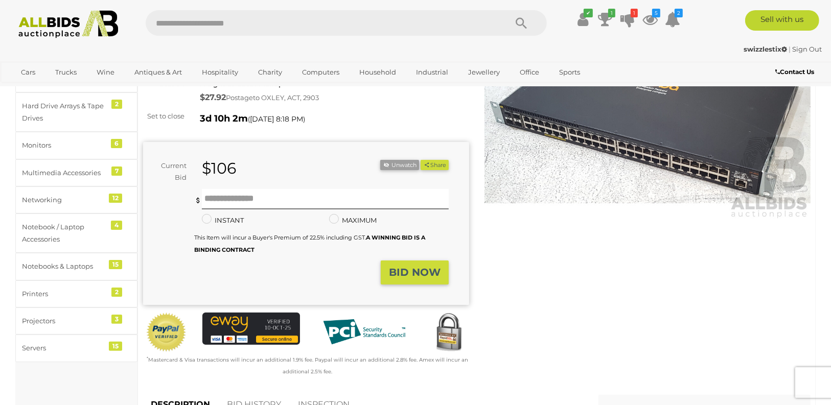
scroll to position [0, 0]
